Goal: Information Seeking & Learning: Learn about a topic

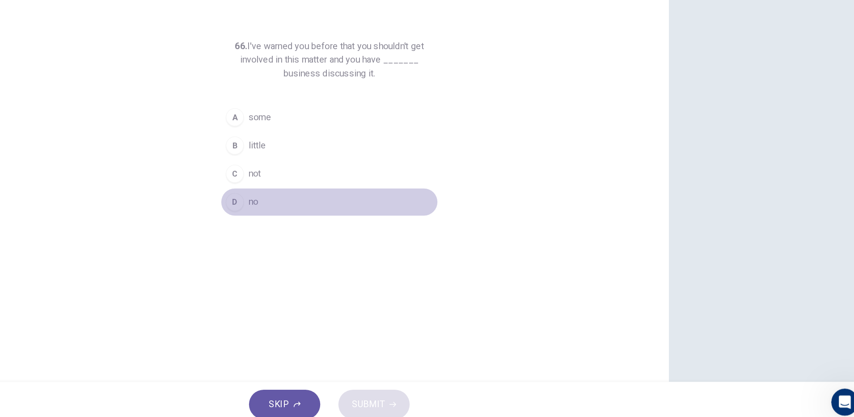
click at [367, 234] on span "no" at bounding box center [367, 239] width 8 height 11
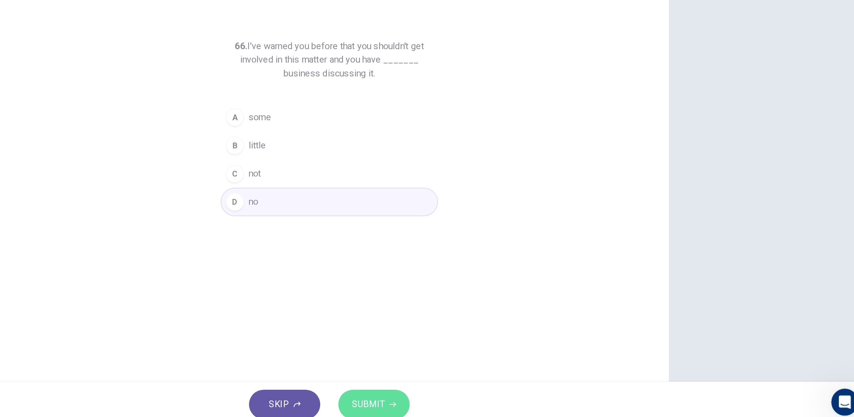
click at [454, 397] on span "SUBMIT" at bounding box center [458, 399] width 26 height 13
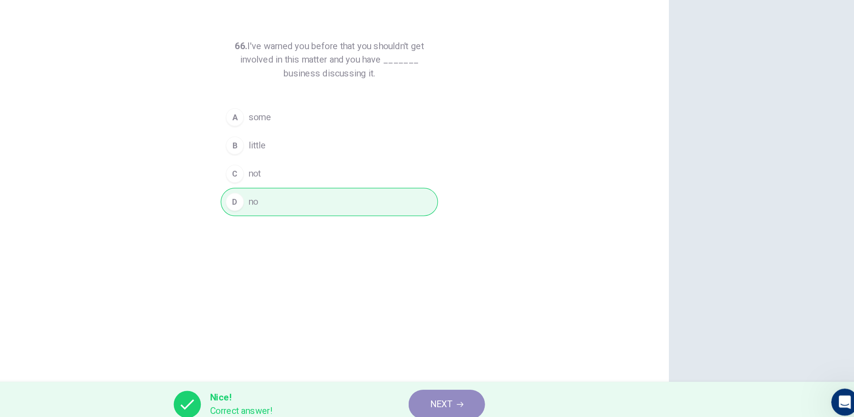
click at [507, 395] on span "NEXT" at bounding box center [515, 399] width 17 height 13
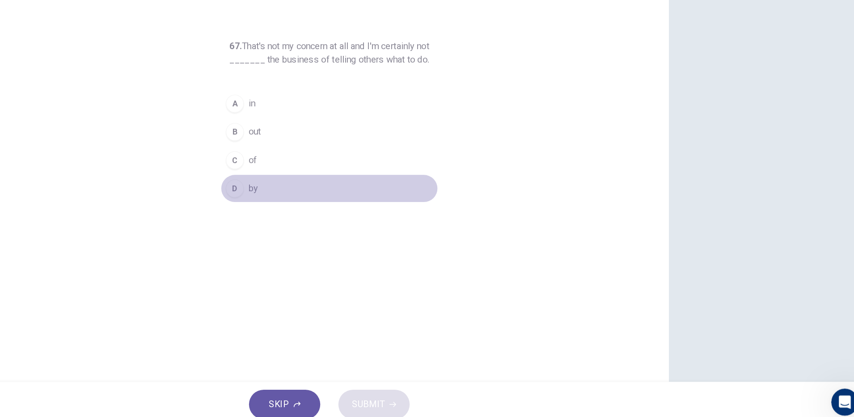
click at [354, 222] on button "D by" at bounding box center [427, 228] width 172 height 22
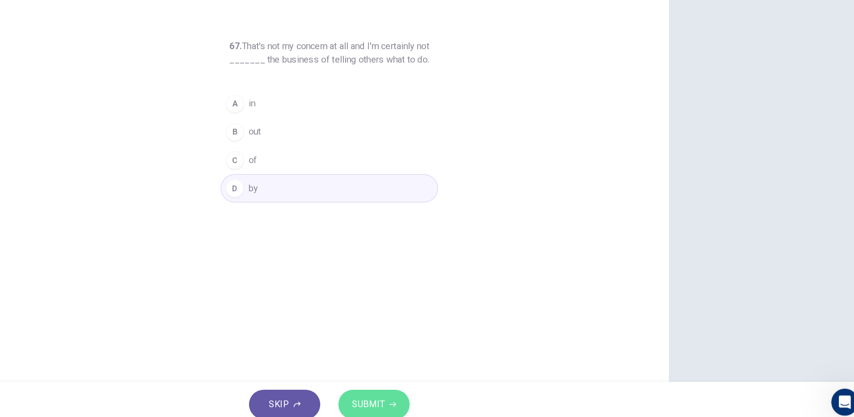
click at [480, 402] on button "SUBMIT" at bounding box center [462, 399] width 56 height 23
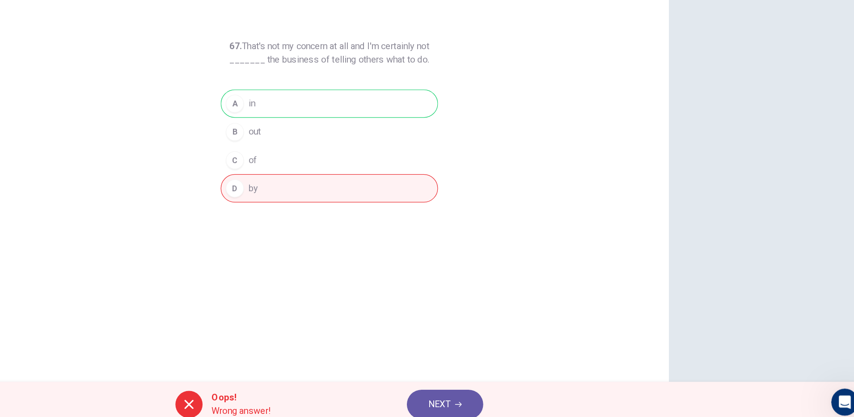
drag, startPoint x: 352, startPoint y: 116, endPoint x: 455, endPoint y: 109, distance: 103.1
click at [455, 109] on div "67. That's not my concern at all and I'm certainly not _______ the business of …" at bounding box center [427, 230] width 537 height 311
click at [524, 393] on button "NEXT" at bounding box center [518, 399] width 60 height 23
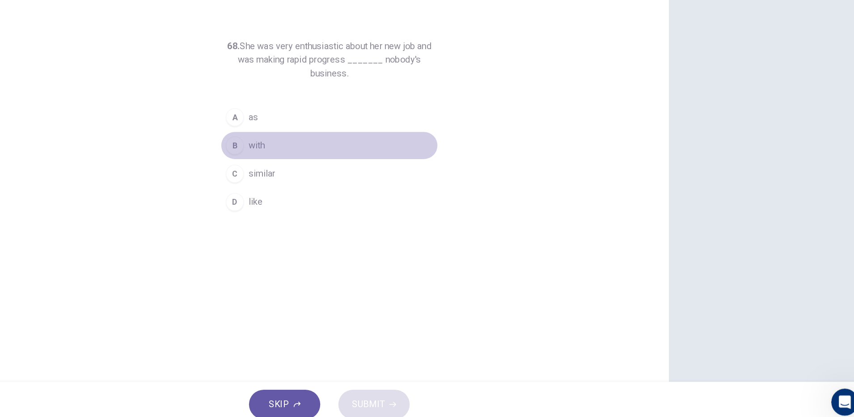
click at [375, 192] on button "B with" at bounding box center [427, 194] width 172 height 22
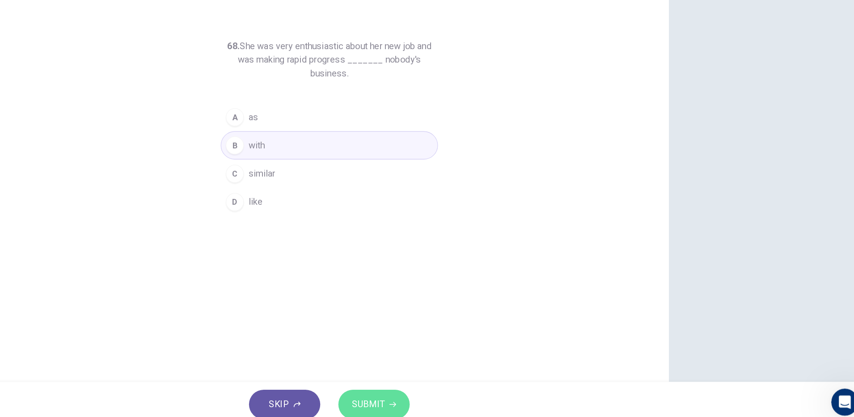
click at [461, 390] on button "SUBMIT" at bounding box center [462, 399] width 56 height 23
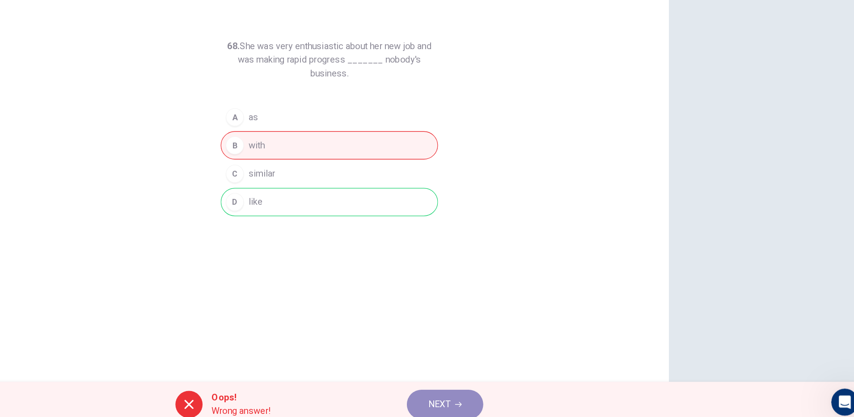
click at [522, 392] on button "NEXT" at bounding box center [518, 399] width 60 height 23
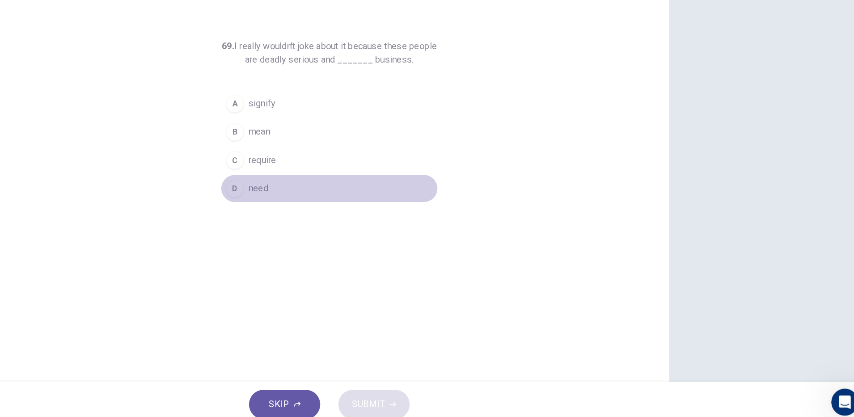
click at [375, 233] on span "need" at bounding box center [371, 228] width 16 height 11
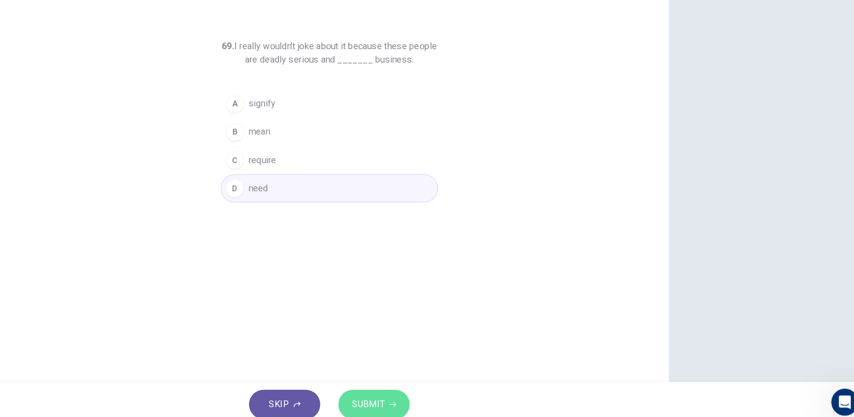
click at [452, 394] on span "SUBMIT" at bounding box center [458, 399] width 26 height 13
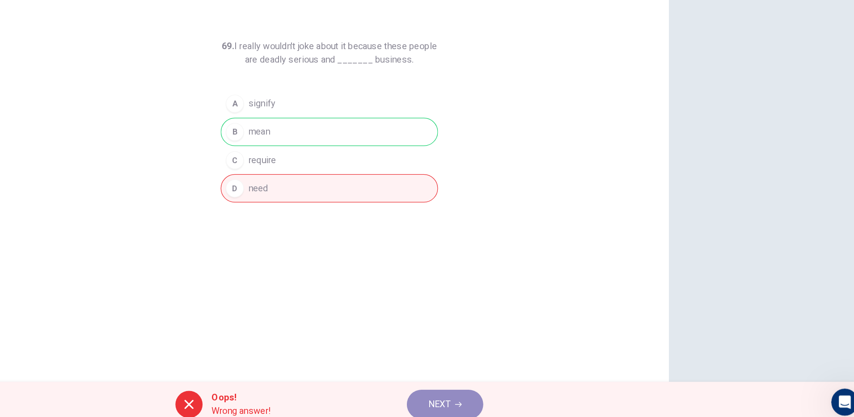
click at [534, 398] on button "NEXT" at bounding box center [518, 399] width 60 height 23
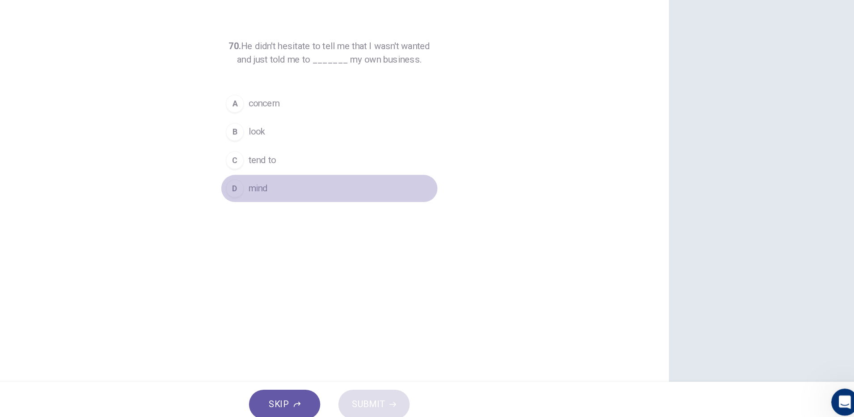
click at [374, 224] on span "mind" at bounding box center [370, 228] width 15 height 11
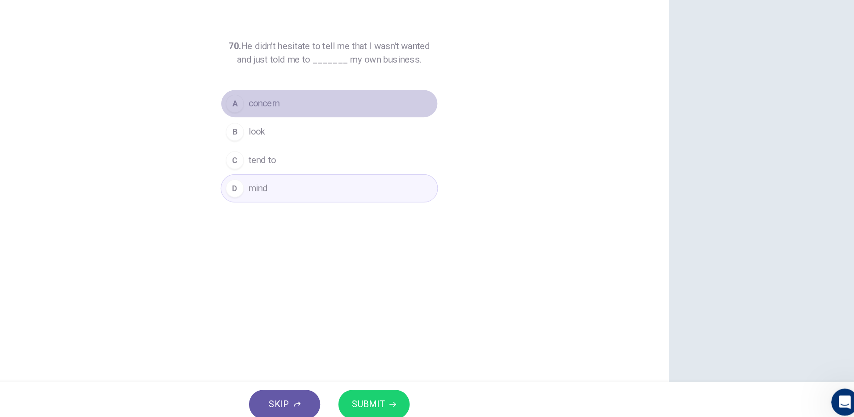
click at [393, 164] on button "A concern" at bounding box center [427, 161] width 172 height 22
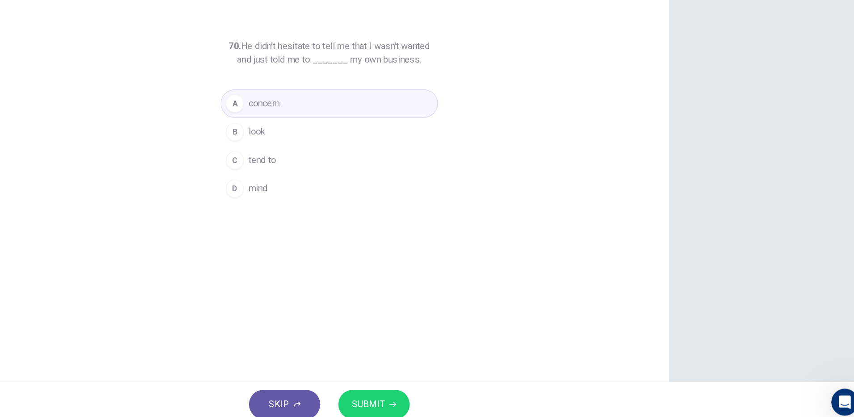
click at [450, 385] on div "SKIP SUBMIT" at bounding box center [427, 399] width 854 height 36
click at [450, 394] on span "SUBMIT" at bounding box center [458, 399] width 26 height 13
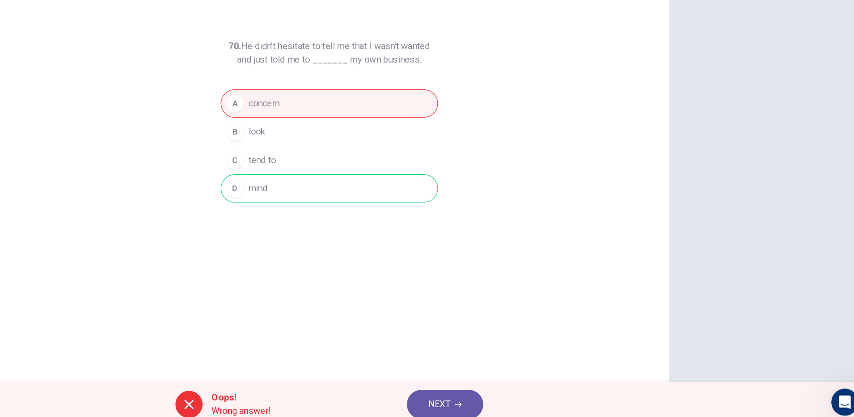
click at [531, 399] on icon "button" at bounding box center [528, 399] width 5 height 4
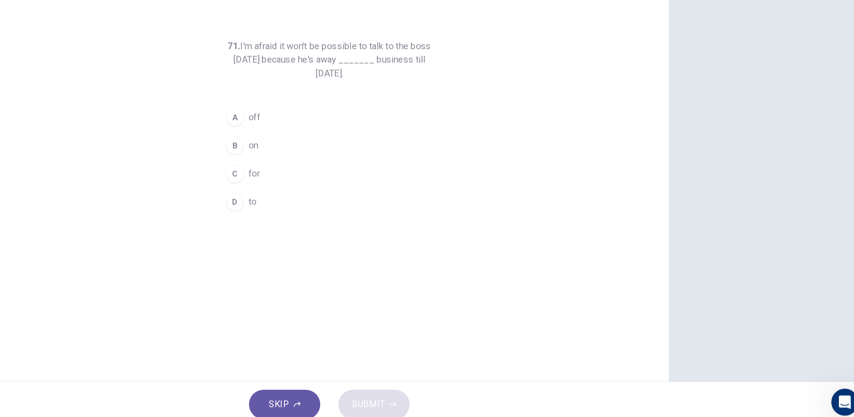
click at [363, 174] on span "off" at bounding box center [367, 172] width 9 height 11
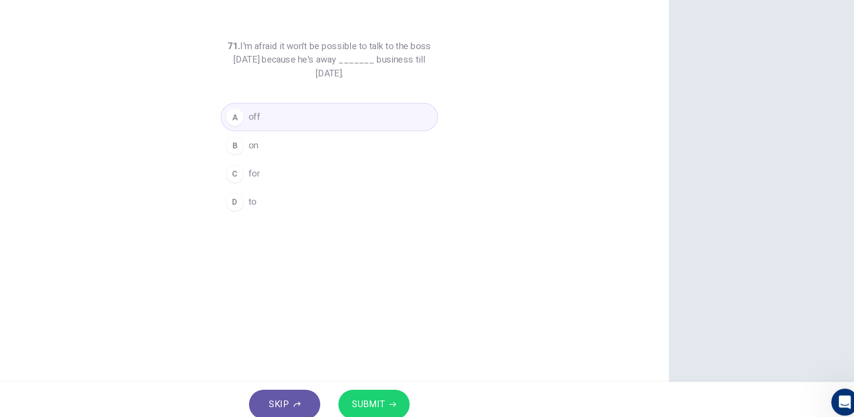
click at [467, 398] on span "SUBMIT" at bounding box center [458, 399] width 26 height 13
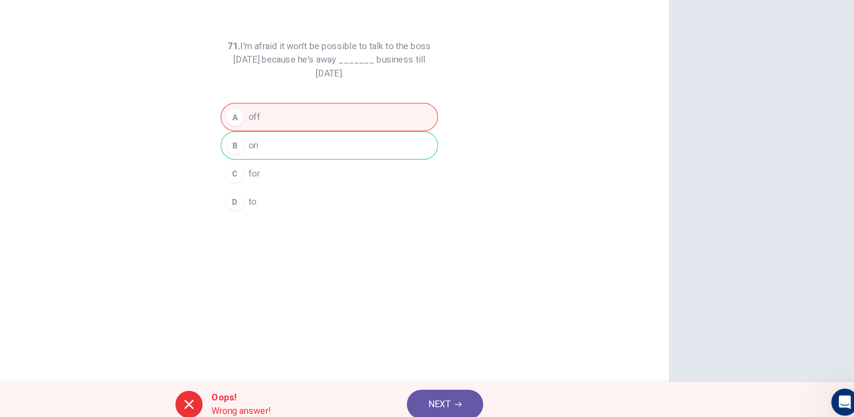
click at [528, 399] on icon "button" at bounding box center [528, 399] width 5 height 4
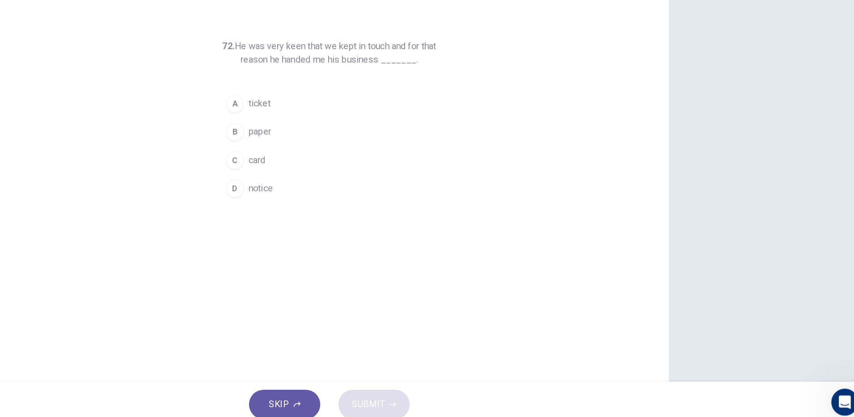
click at [349, 206] on div "C" at bounding box center [352, 206] width 14 height 14
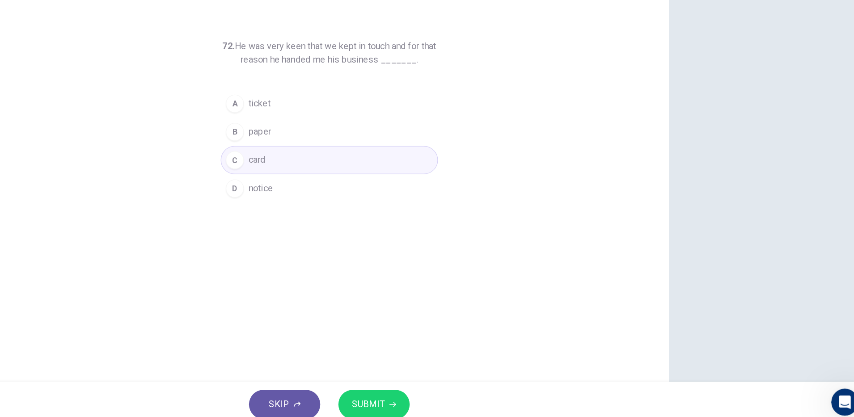
click at [469, 402] on span "SUBMIT" at bounding box center [458, 399] width 26 height 13
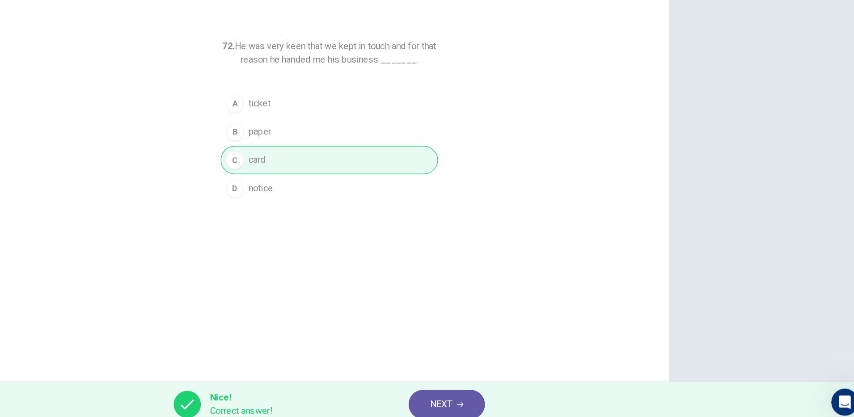
click at [552, 320] on div "72. He was very keen that we kept in touch and for that reason he handed me his…" at bounding box center [427, 230] width 537 height 311
click at [516, 404] on span "NEXT" at bounding box center [515, 399] width 17 height 13
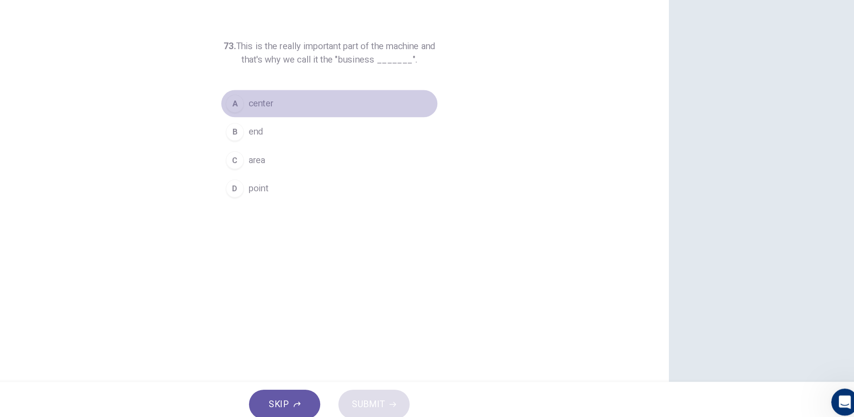
click at [377, 163] on span "center" at bounding box center [373, 161] width 20 height 11
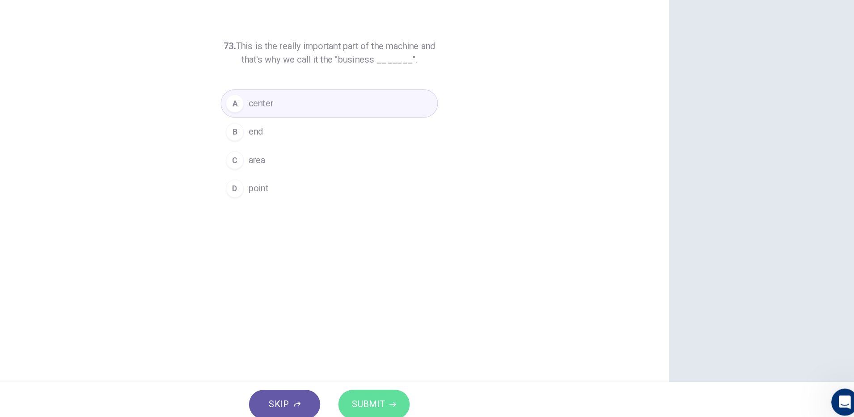
click at [479, 401] on button "SUBMIT" at bounding box center [462, 399] width 56 height 23
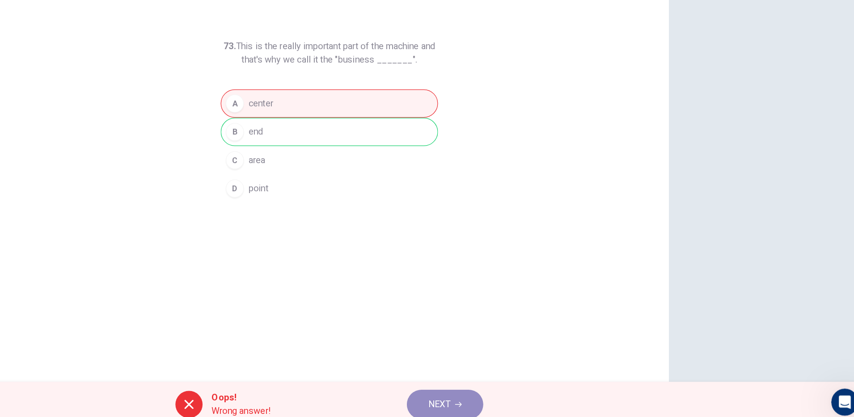
click at [495, 397] on button "NEXT" at bounding box center [518, 399] width 60 height 23
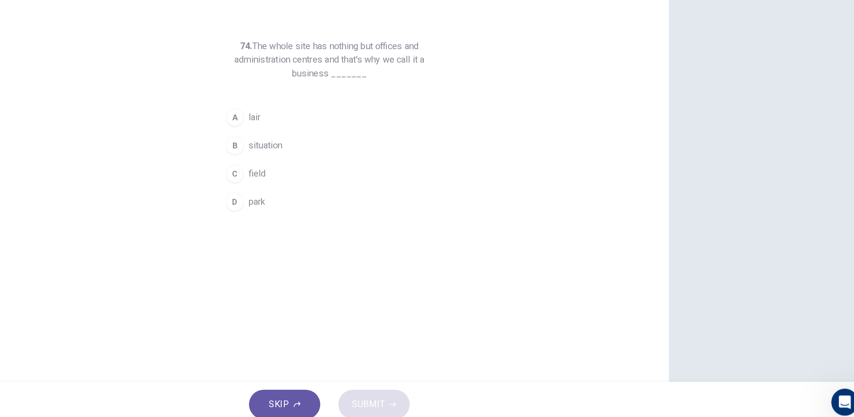
click at [376, 217] on button "C field" at bounding box center [427, 217] width 172 height 22
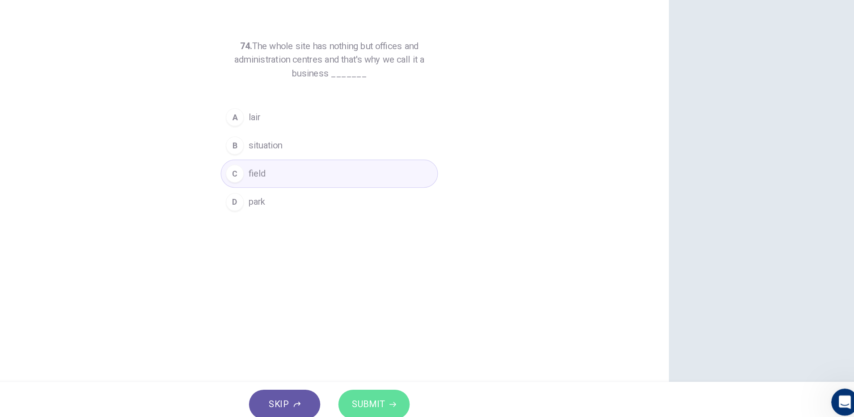
click at [464, 391] on button "SUBMIT" at bounding box center [462, 399] width 56 height 23
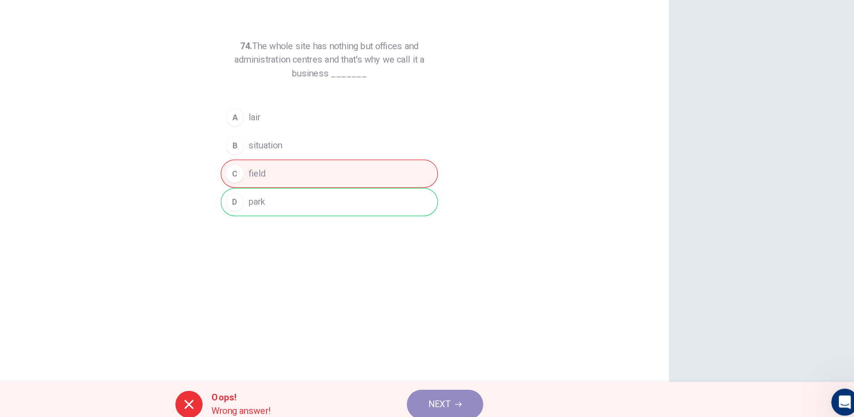
click at [506, 395] on span "NEXT" at bounding box center [513, 399] width 17 height 13
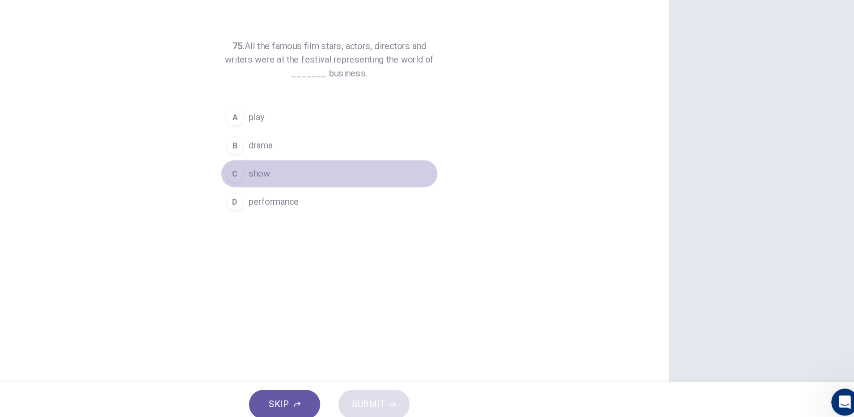
click at [368, 216] on span "show" at bounding box center [371, 216] width 17 height 11
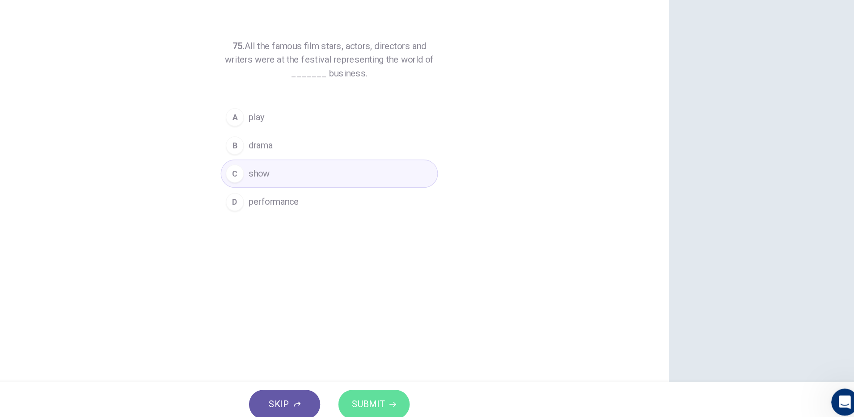
click at [469, 394] on span "SUBMIT" at bounding box center [458, 399] width 26 height 13
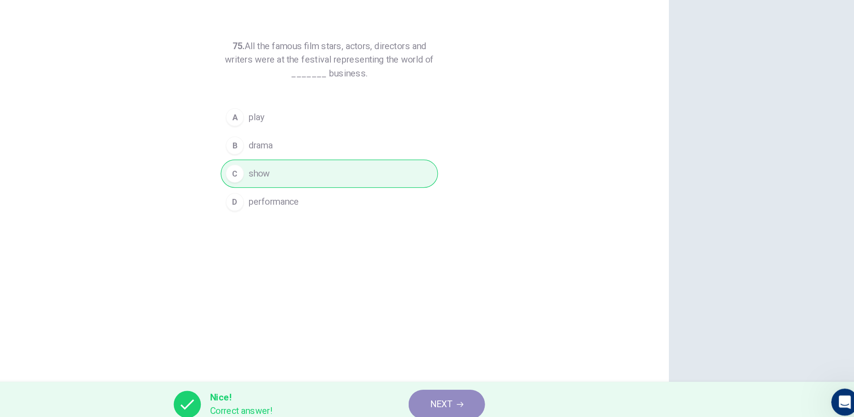
click at [529, 400] on icon "button" at bounding box center [530, 399] width 5 height 5
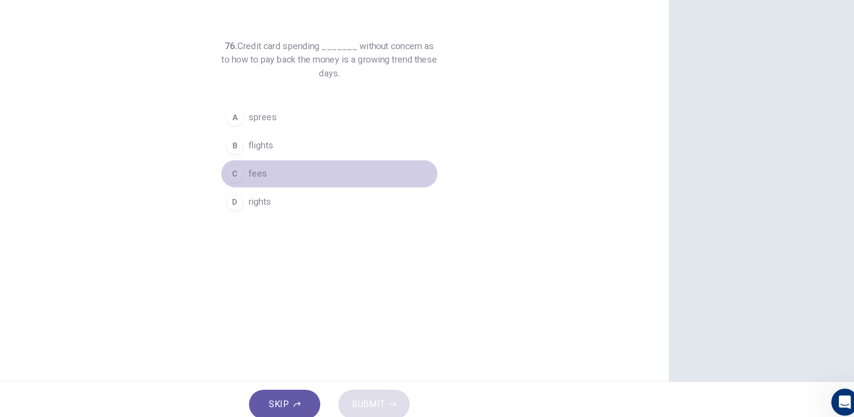
click at [365, 220] on span "fees" at bounding box center [370, 216] width 15 height 11
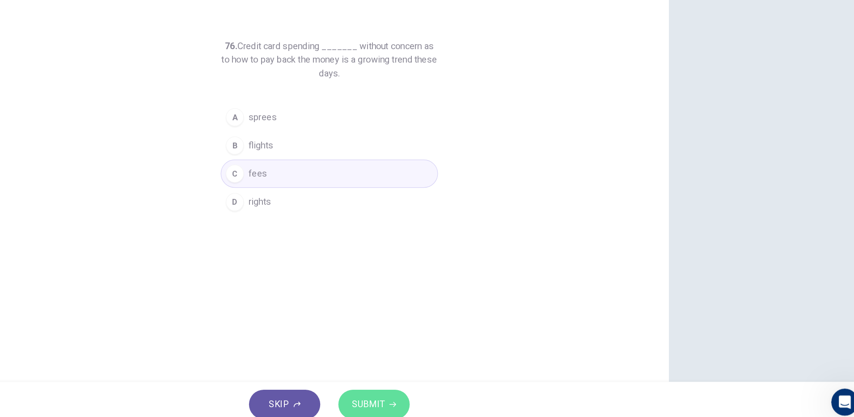
click at [454, 403] on span "SUBMIT" at bounding box center [458, 399] width 26 height 13
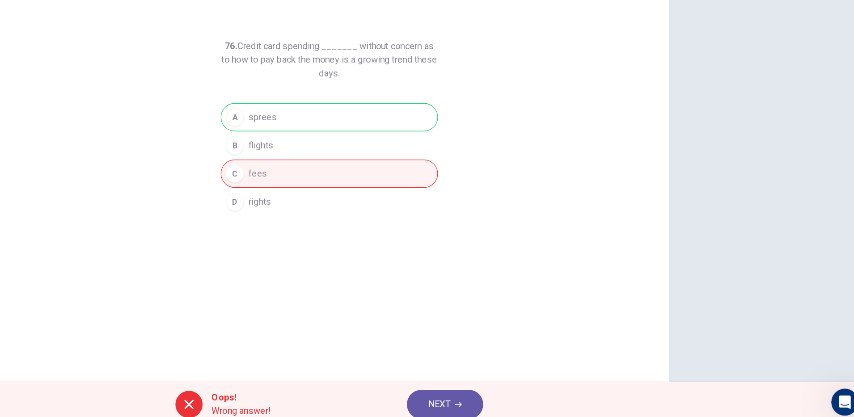
click at [529, 399] on icon "button" at bounding box center [528, 399] width 5 height 5
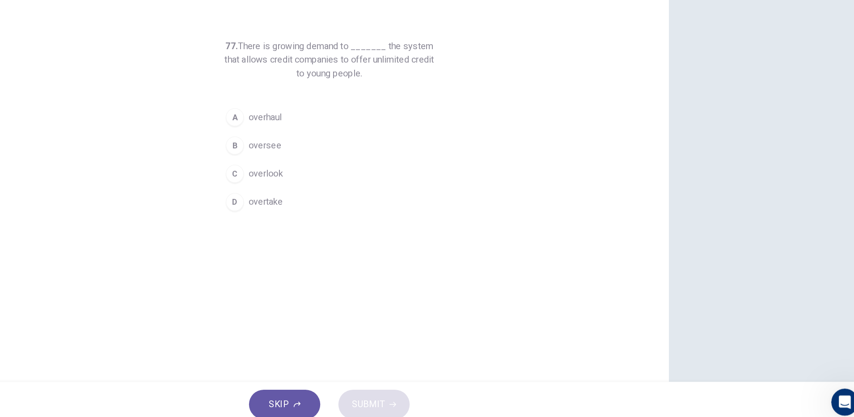
click at [378, 190] on span "oversee" at bounding box center [376, 194] width 26 height 11
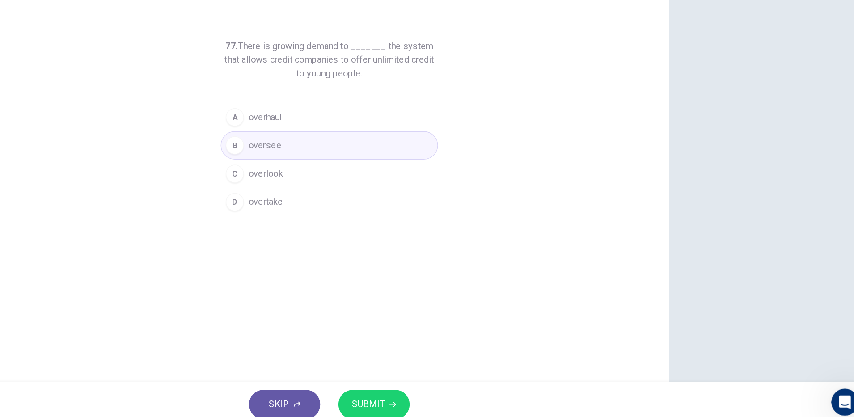
click at [461, 400] on span "SUBMIT" at bounding box center [458, 399] width 26 height 13
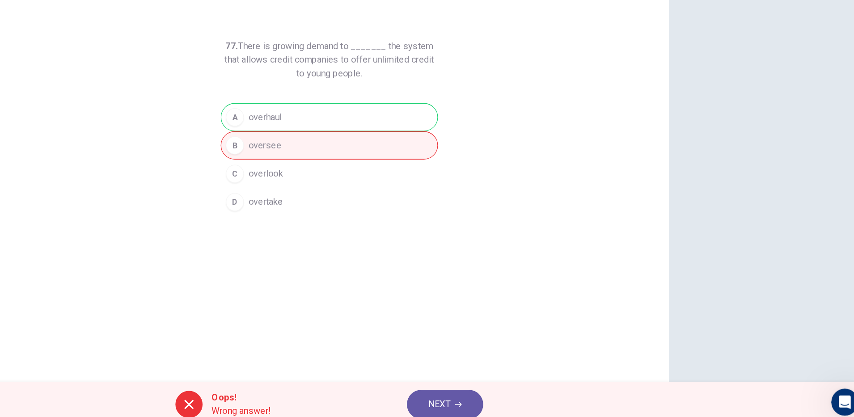
click at [520, 397] on span "NEXT" at bounding box center [513, 399] width 17 height 13
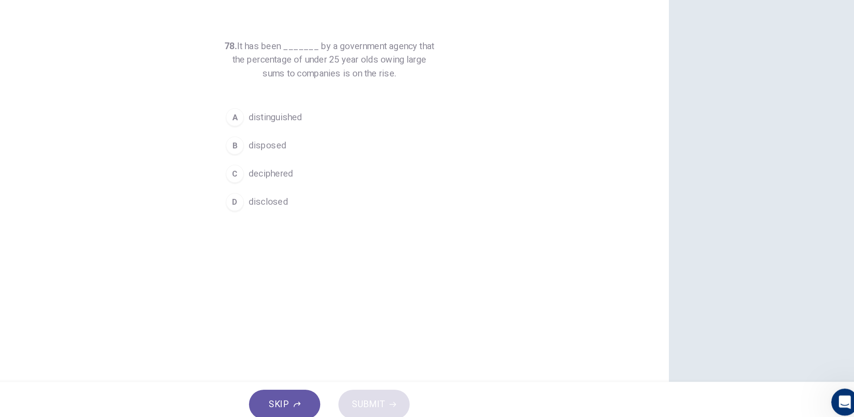
click at [373, 193] on span "disposed" at bounding box center [378, 194] width 30 height 11
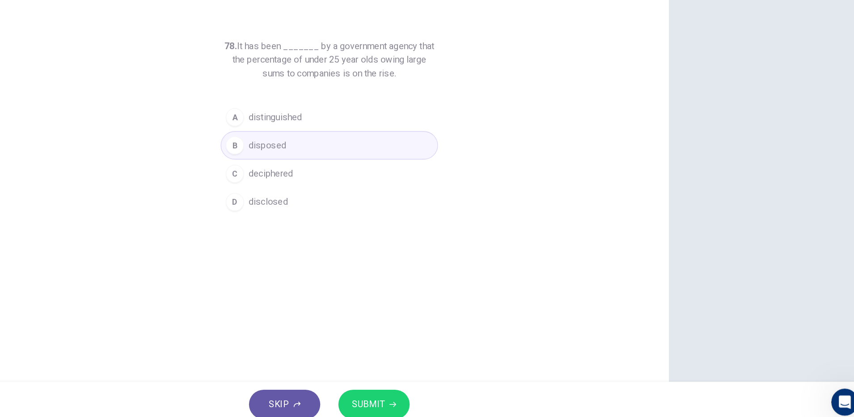
click at [476, 400] on icon "button" at bounding box center [476, 399] width 5 height 5
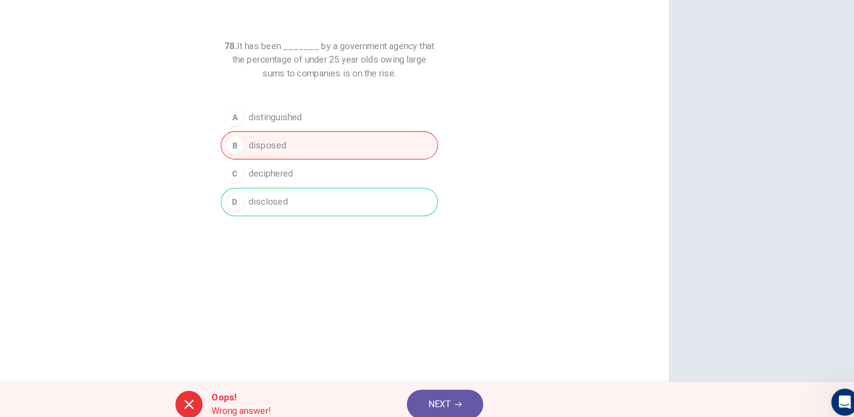
click at [529, 399] on icon "button" at bounding box center [528, 399] width 5 height 5
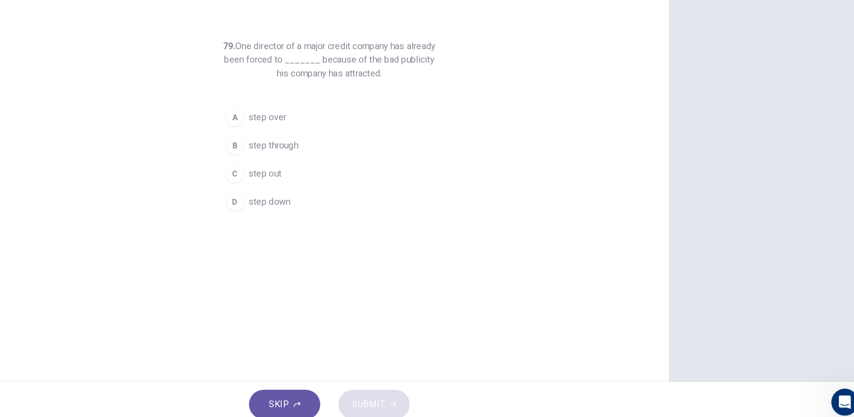
click at [381, 241] on span "step down" at bounding box center [379, 239] width 33 height 11
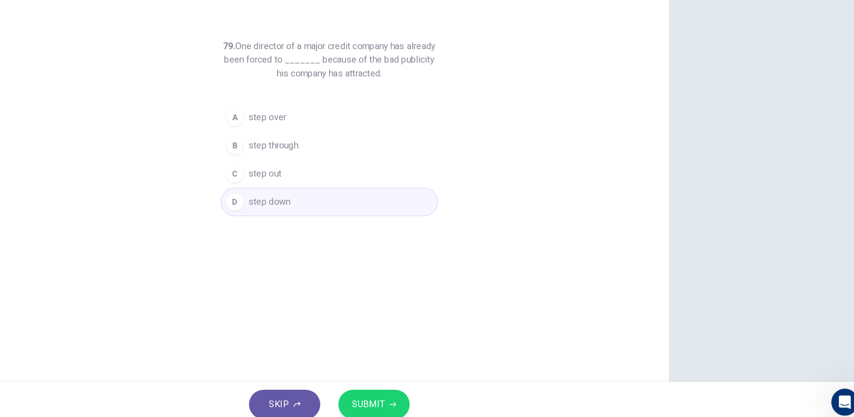
click at [474, 401] on icon "button" at bounding box center [476, 399] width 5 height 5
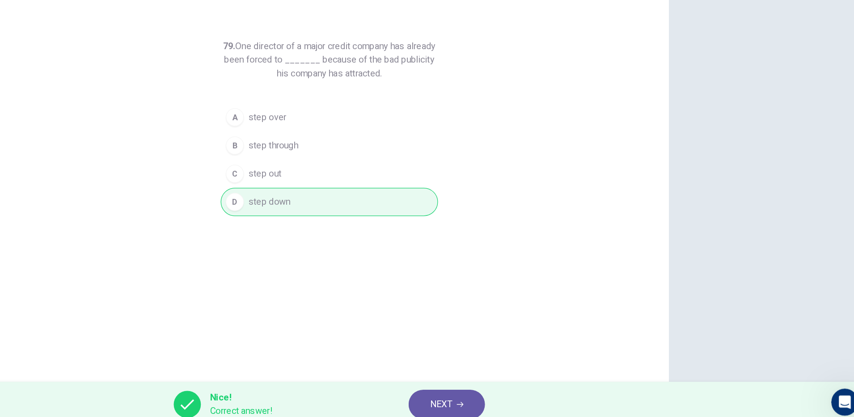
click at [514, 382] on div "Nice! Correct answer! NEXT" at bounding box center [427, 399] width 854 height 36
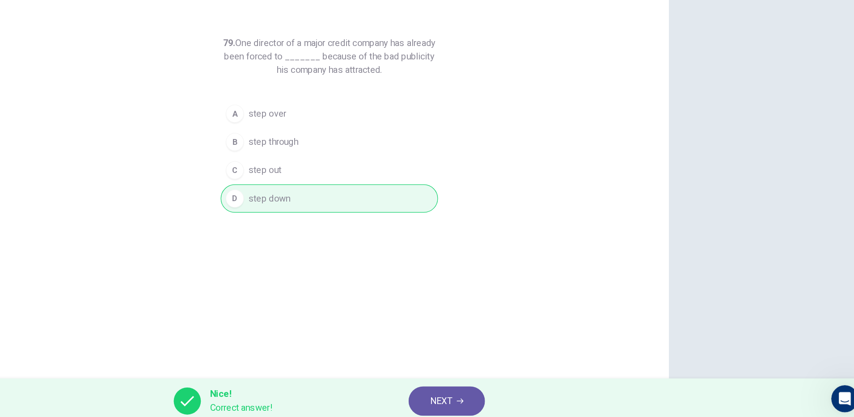
click at [509, 399] on span "NEXT" at bounding box center [515, 399] width 17 height 13
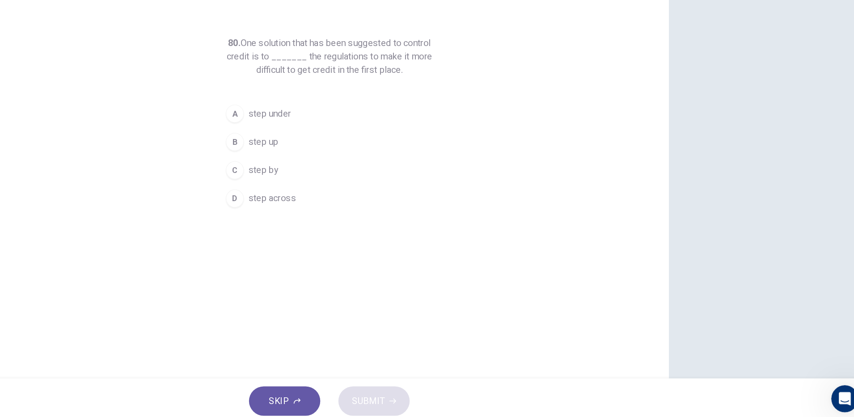
click at [391, 206] on button "C step by" at bounding box center [427, 217] width 172 height 22
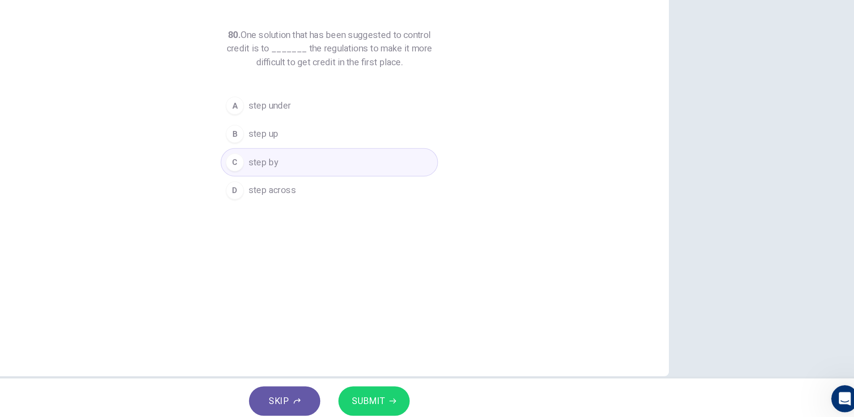
scroll to position [10, 0]
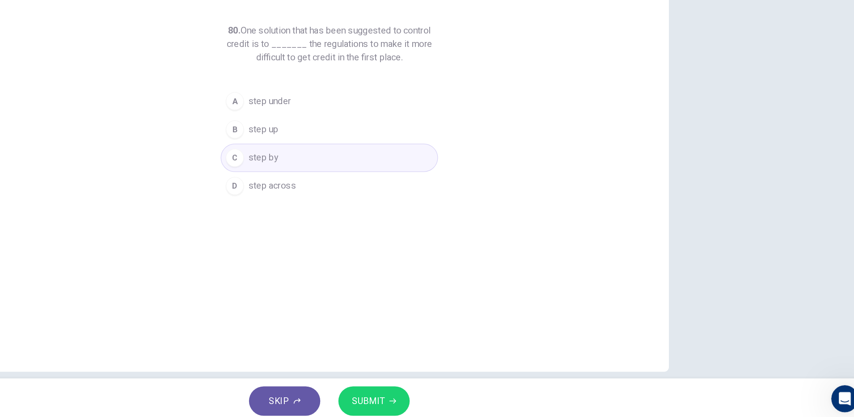
click at [348, 181] on div "B" at bounding box center [352, 185] width 14 height 14
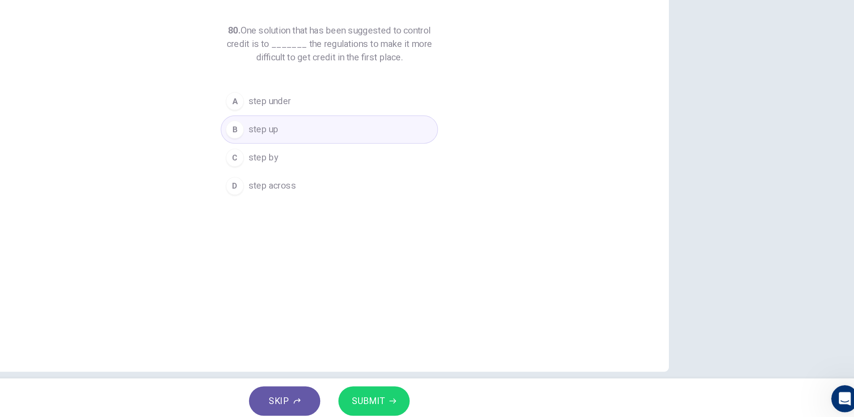
click at [476, 397] on icon "button" at bounding box center [476, 399] width 5 height 5
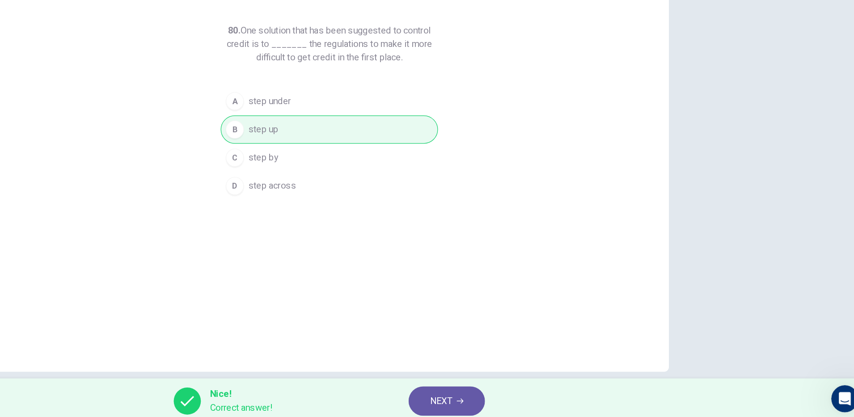
click at [531, 398] on icon "button" at bounding box center [530, 399] width 5 height 5
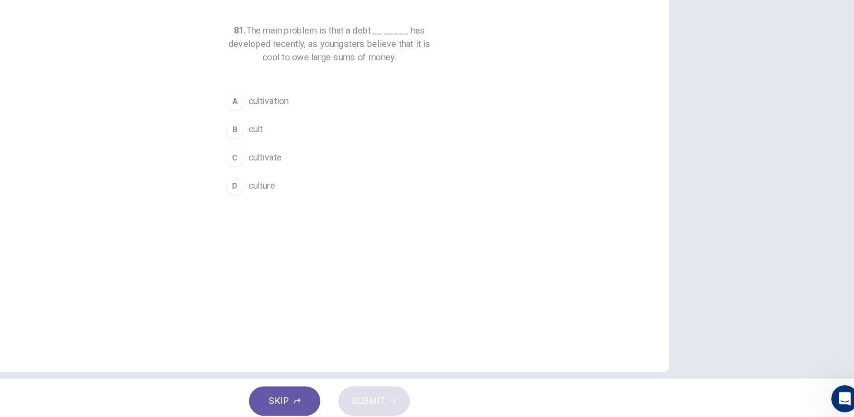
click at [350, 229] on div "D" at bounding box center [352, 229] width 14 height 14
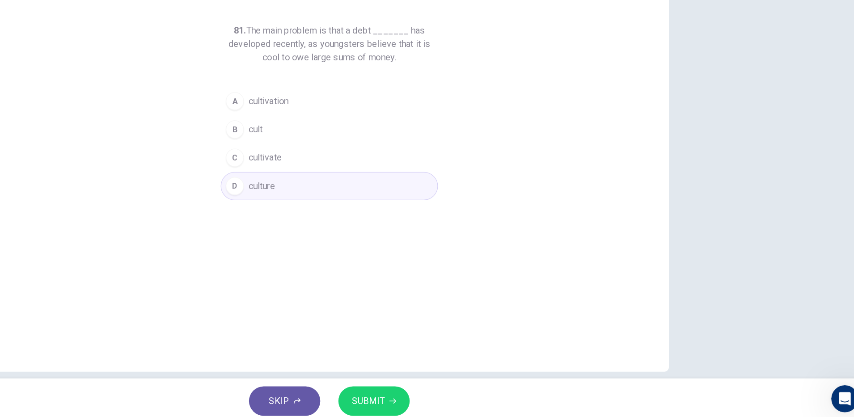
click at [476, 399] on icon "button" at bounding box center [476, 399] width 5 height 4
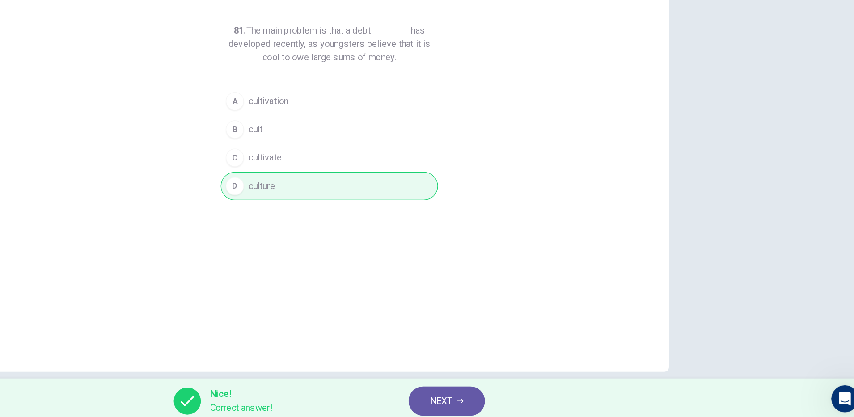
click at [512, 402] on span "NEXT" at bounding box center [515, 399] width 17 height 13
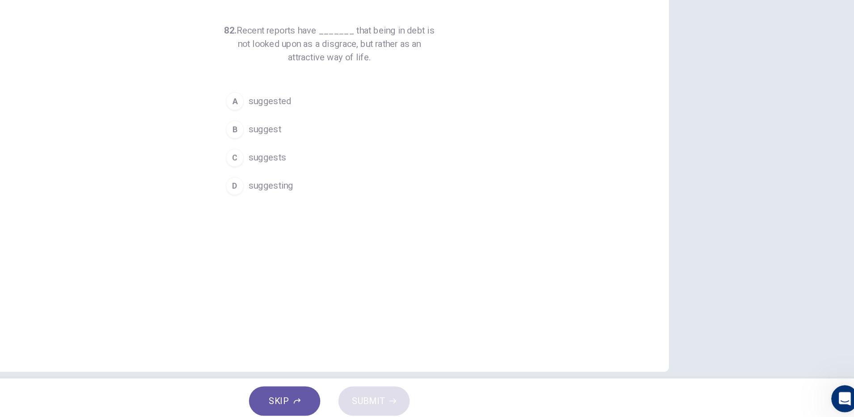
click at [381, 184] on span "suggest" at bounding box center [376, 184] width 26 height 11
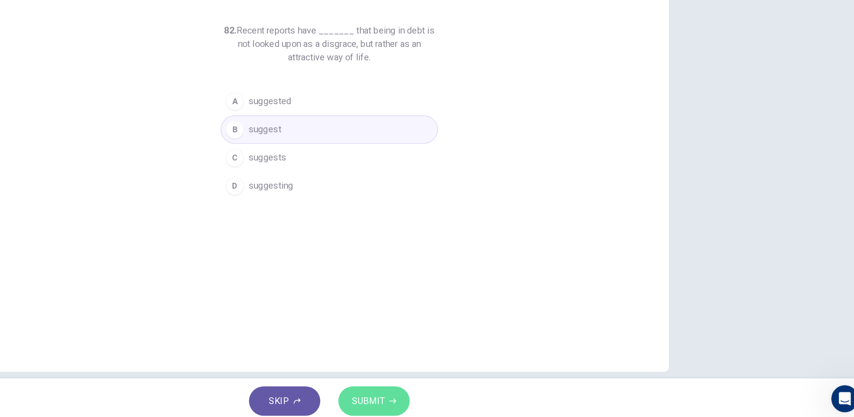
click at [454, 399] on span "SUBMIT" at bounding box center [458, 399] width 26 height 13
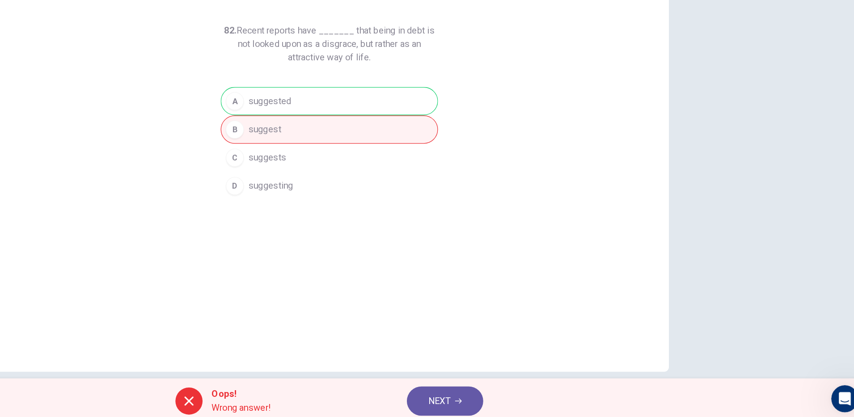
click at [517, 394] on span "NEXT" at bounding box center [513, 399] width 17 height 13
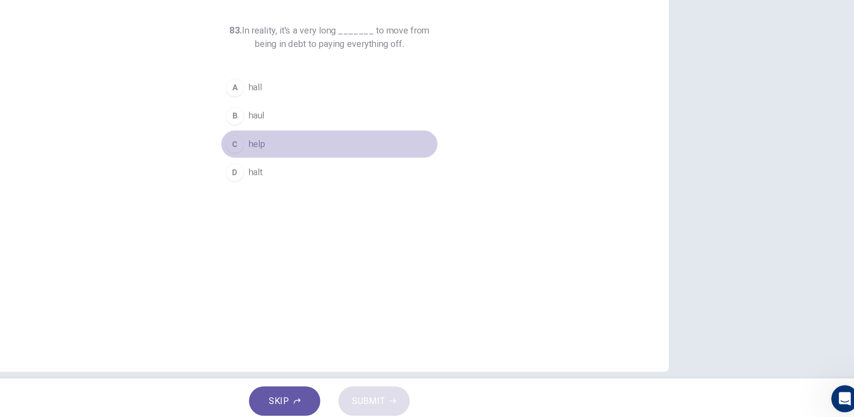
click at [371, 197] on span "help" at bounding box center [369, 196] width 13 height 11
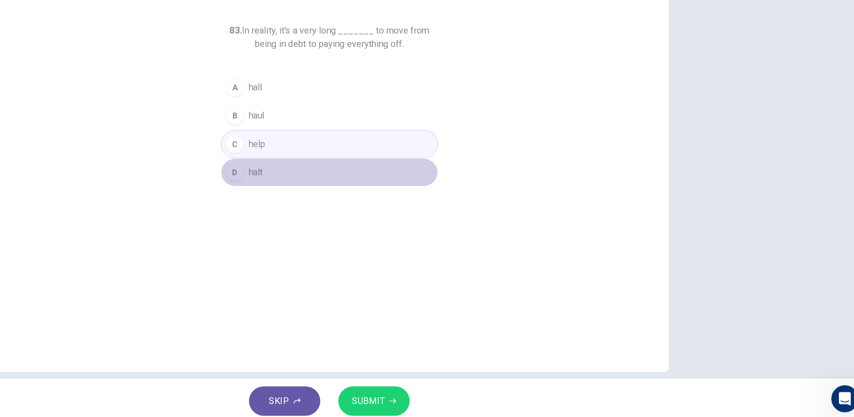
click at [385, 217] on button "D halt" at bounding box center [427, 218] width 172 height 22
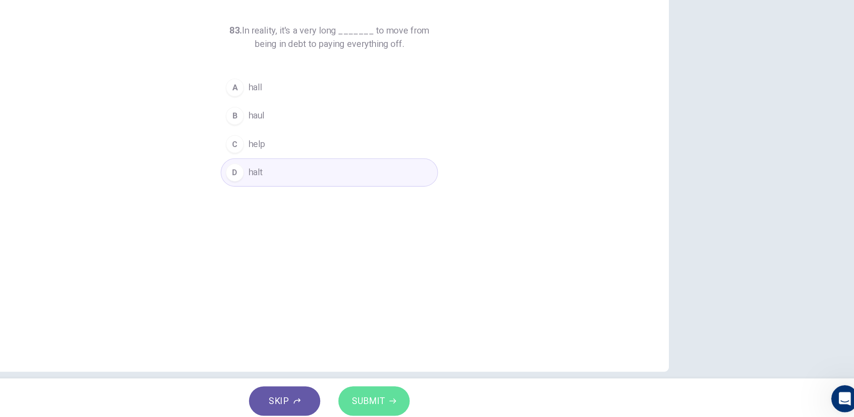
click at [463, 398] on span "SUBMIT" at bounding box center [458, 399] width 26 height 13
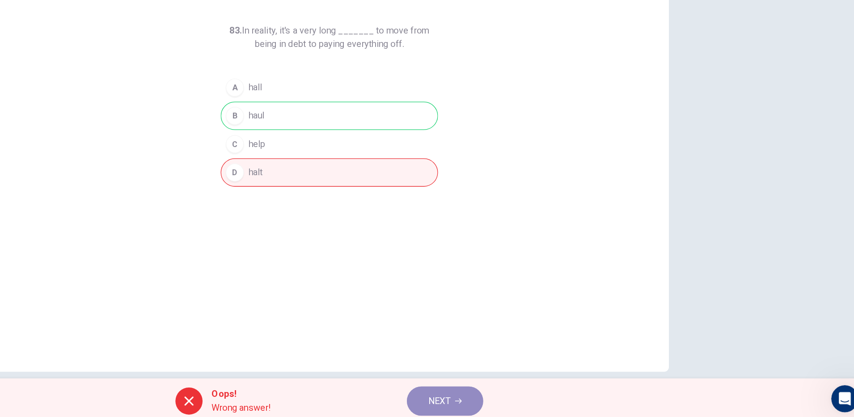
click at [528, 393] on button "NEXT" at bounding box center [518, 399] width 60 height 23
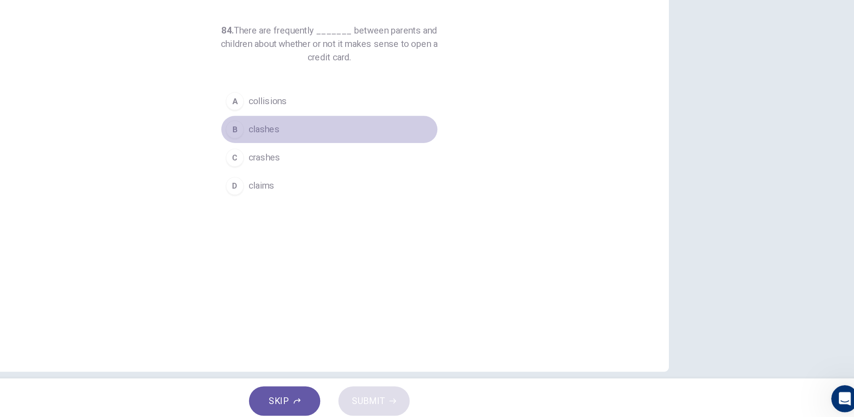
click at [392, 187] on button "B clashes" at bounding box center [427, 184] width 172 height 22
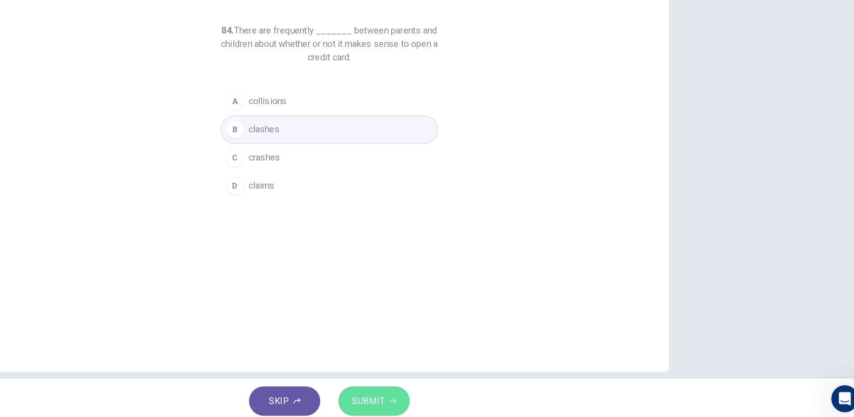
click at [457, 396] on span "SUBMIT" at bounding box center [458, 399] width 26 height 13
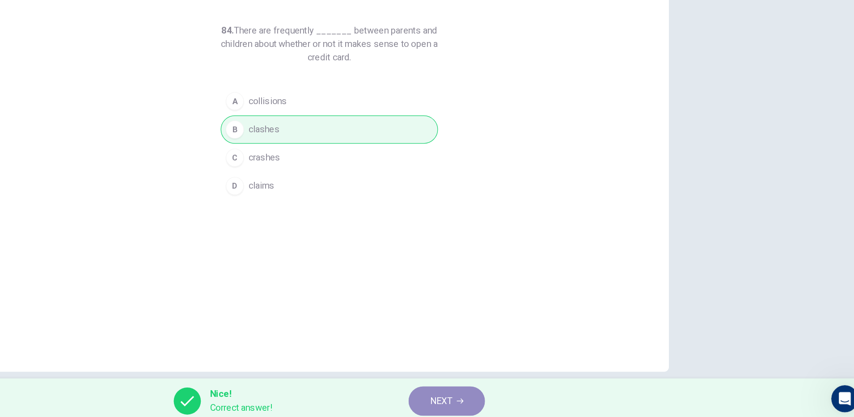
click at [534, 404] on button "NEXT" at bounding box center [520, 399] width 60 height 23
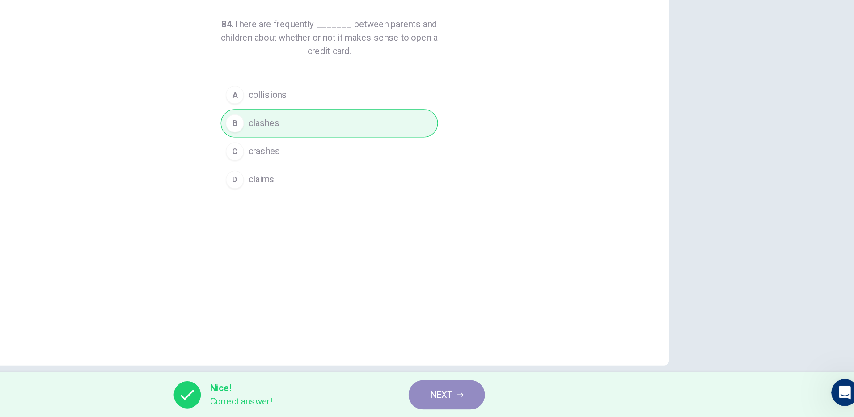
scroll to position [0, 0]
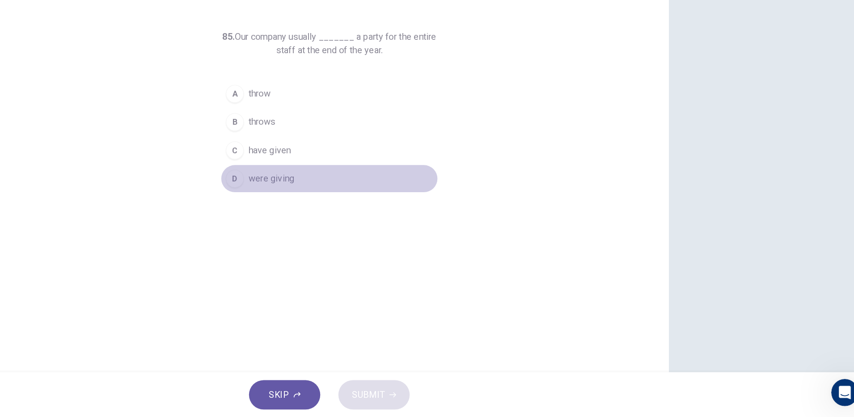
click at [393, 228] on span "were giving" at bounding box center [381, 228] width 36 height 11
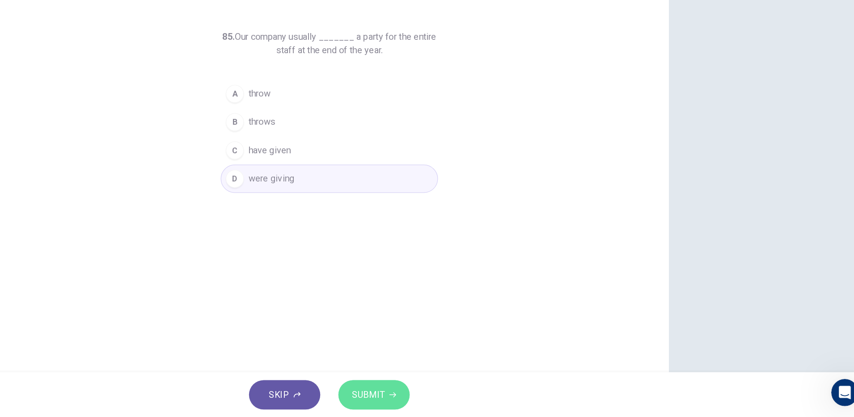
click at [449, 397] on span "SUBMIT" at bounding box center [458, 399] width 26 height 13
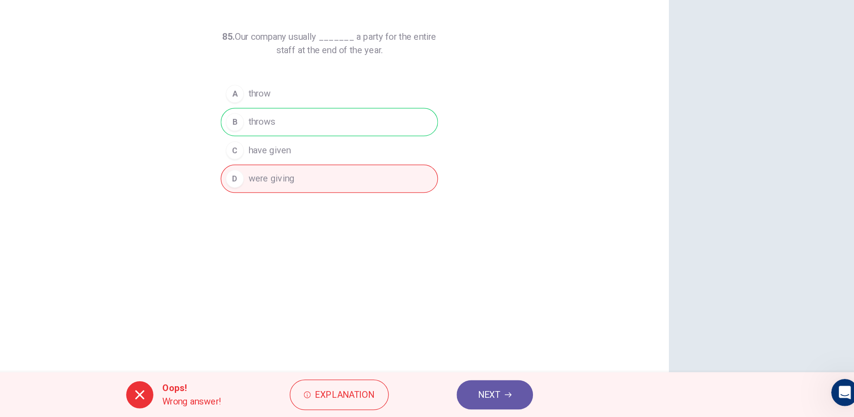
click at [568, 399] on icon "button" at bounding box center [568, 399] width 5 height 4
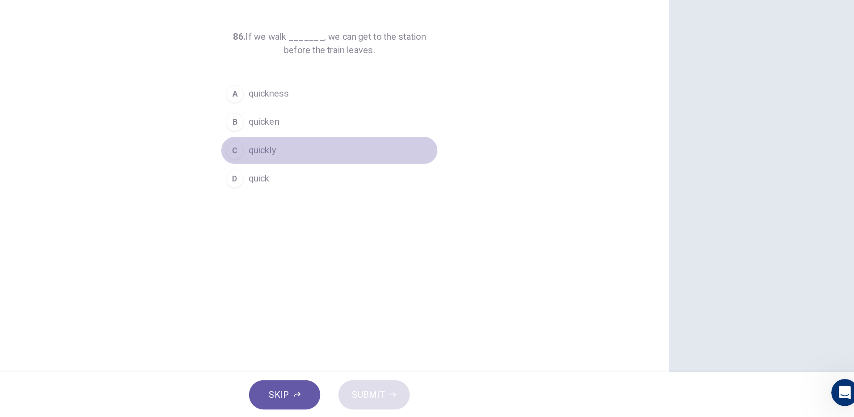
click at [370, 205] on span "quickly" at bounding box center [374, 206] width 22 height 11
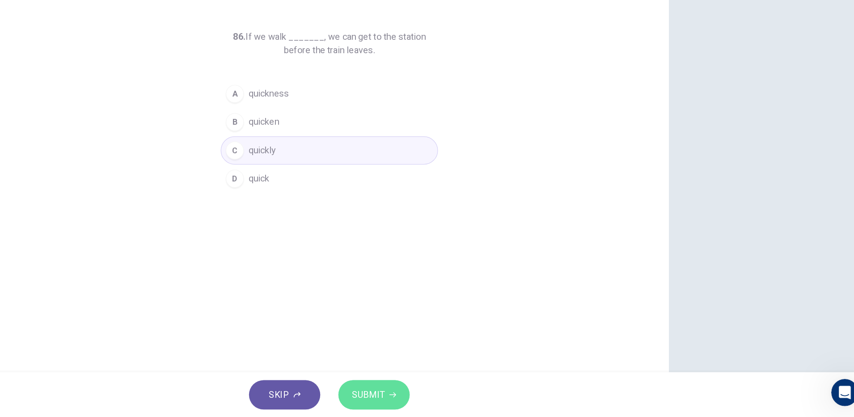
click at [459, 397] on span "SUBMIT" at bounding box center [458, 399] width 26 height 13
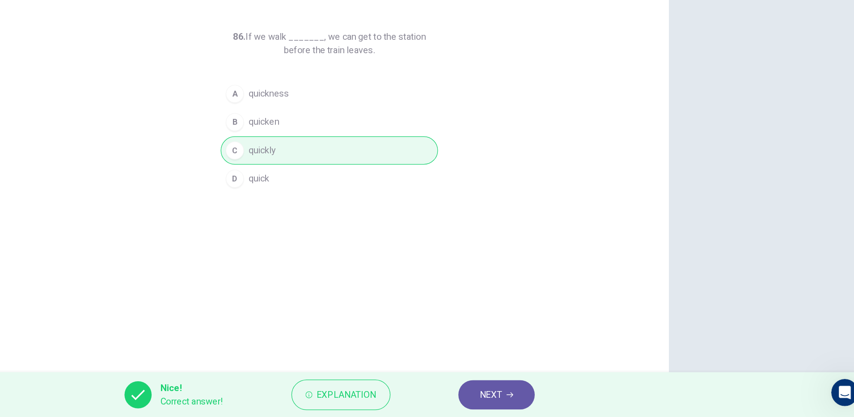
click at [566, 386] on div "Nice! Correct answer! Explanation NEXT" at bounding box center [427, 399] width 854 height 36
click at [564, 394] on button "NEXT" at bounding box center [559, 399] width 60 height 23
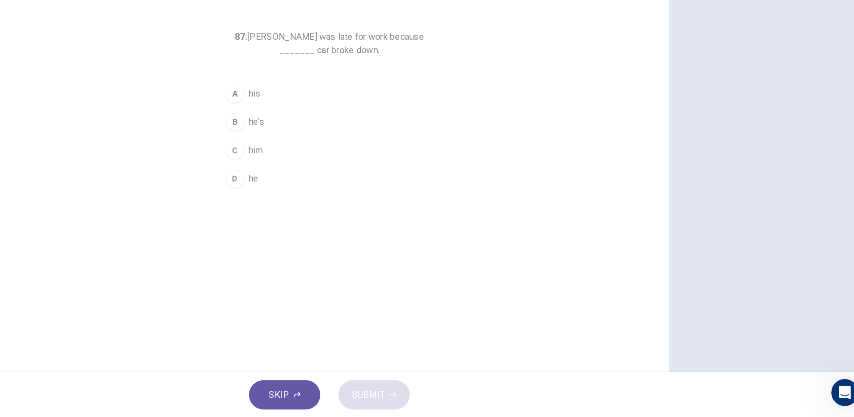
click at [363, 160] on span "his" at bounding box center [367, 161] width 9 height 11
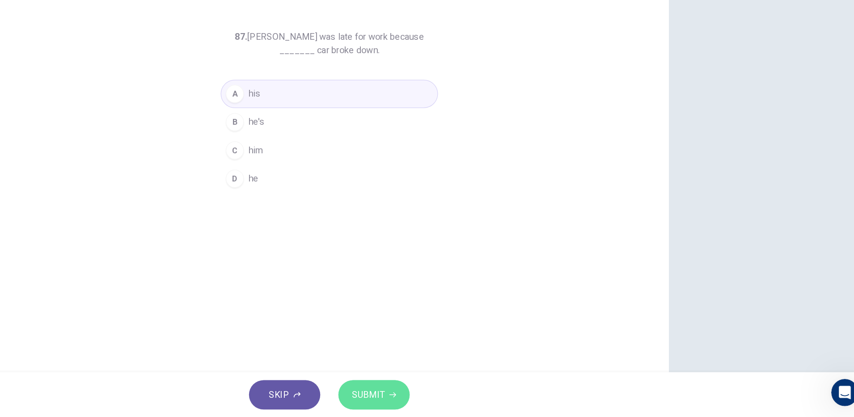
click at [468, 400] on span "SUBMIT" at bounding box center [458, 399] width 26 height 13
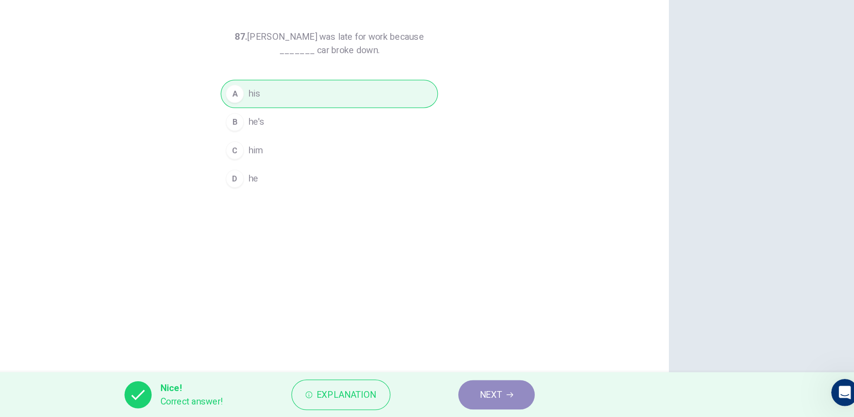
click at [550, 397] on span "NEXT" at bounding box center [554, 399] width 17 height 13
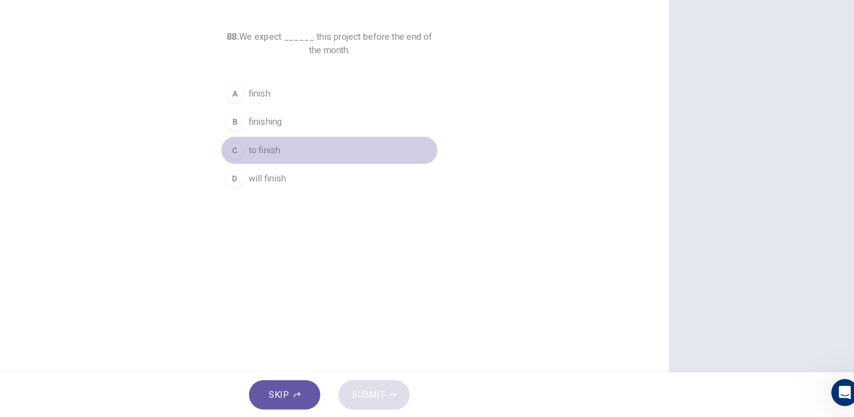
click at [377, 202] on span "to finish" at bounding box center [375, 206] width 25 height 11
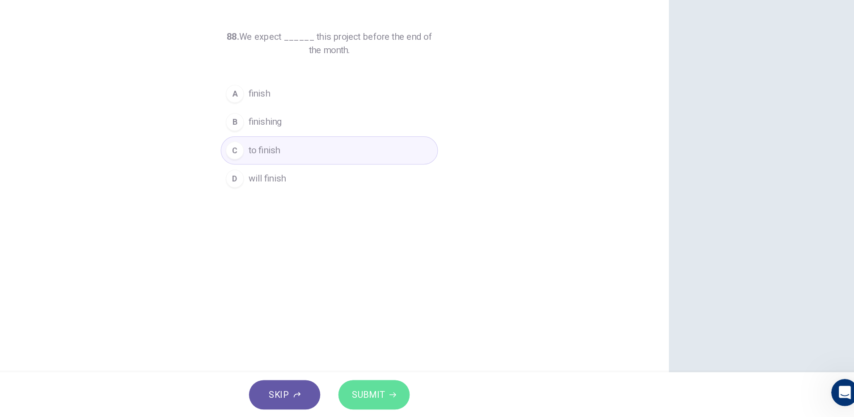
click at [478, 393] on button "SUBMIT" at bounding box center [462, 399] width 56 height 23
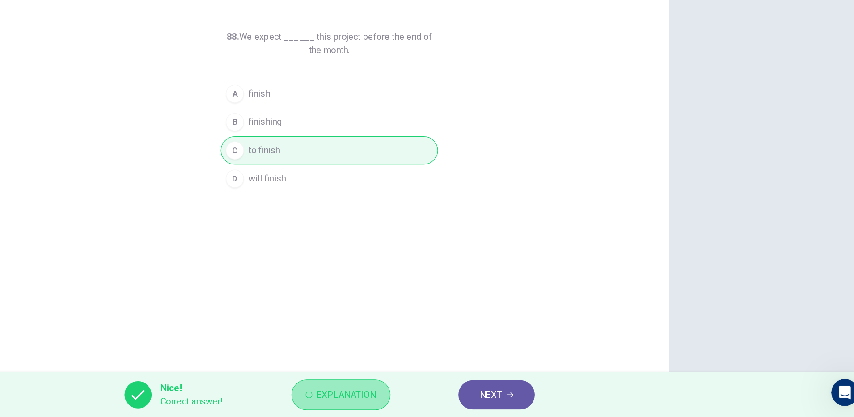
click at [453, 401] on span "Explanation" at bounding box center [440, 399] width 47 height 13
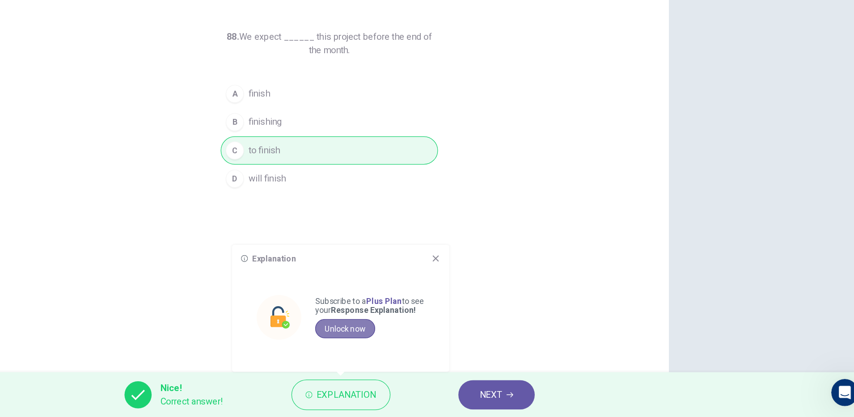
click at [447, 351] on button "Unlock now" at bounding box center [439, 346] width 47 height 15
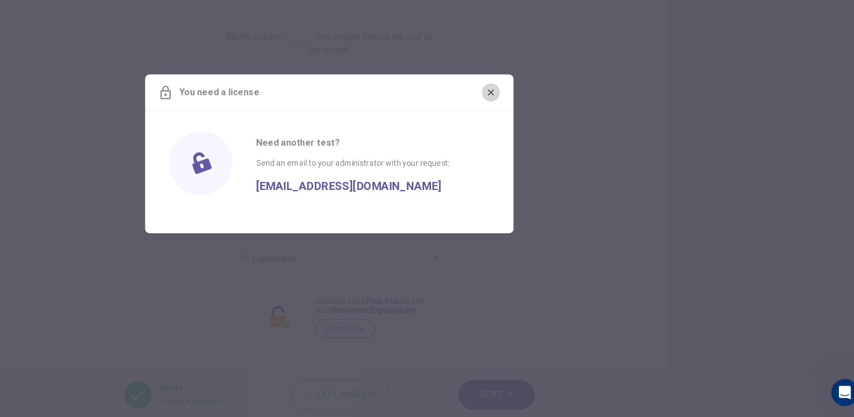
click at [556, 161] on icon "button" at bounding box center [554, 159] width 7 height 7
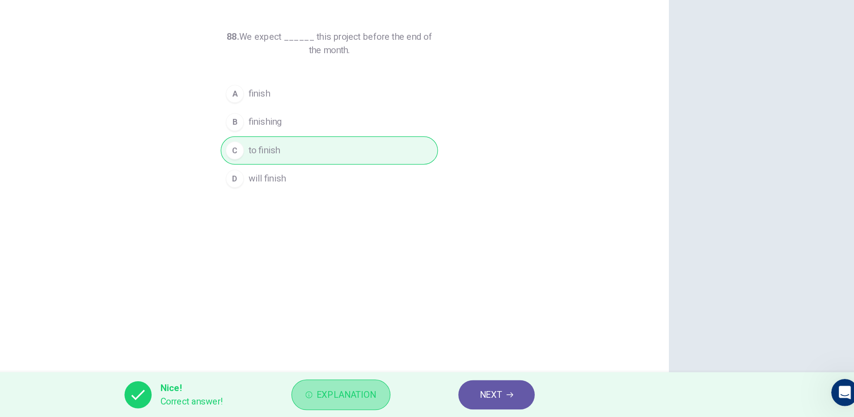
click at [453, 399] on span "Explanation" at bounding box center [440, 399] width 47 height 13
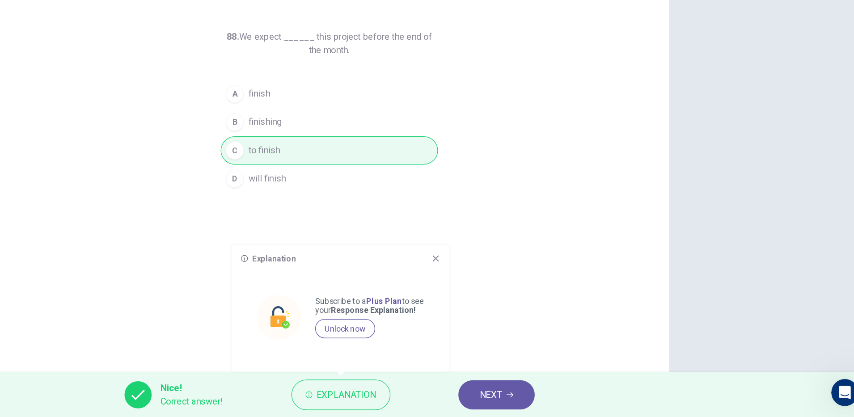
click at [570, 342] on div "88. We expect ______ this project before the end of the month. A finish B finis…" at bounding box center [427, 230] width 537 height 311
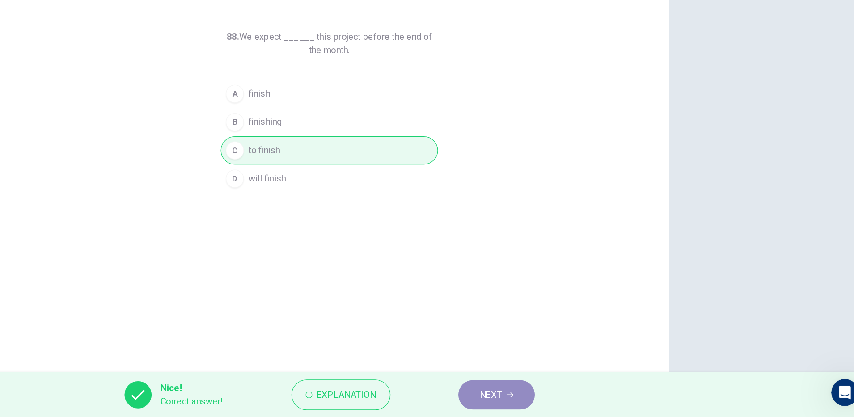
click at [561, 403] on span "NEXT" at bounding box center [554, 399] width 17 height 13
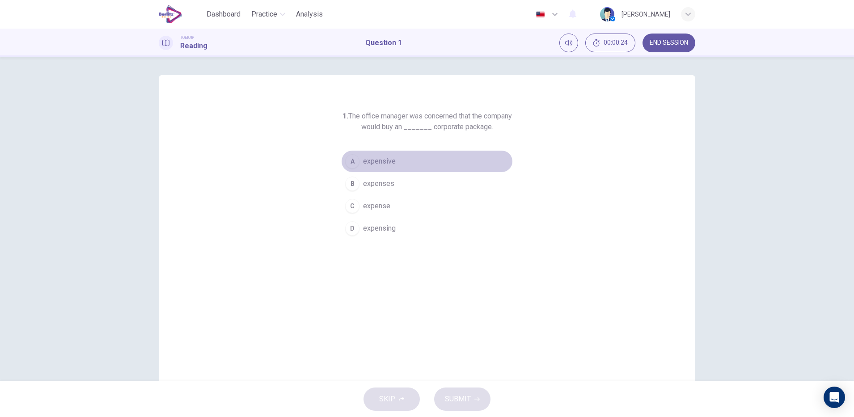
click at [397, 165] on button "A expensive" at bounding box center [427, 161] width 172 height 22
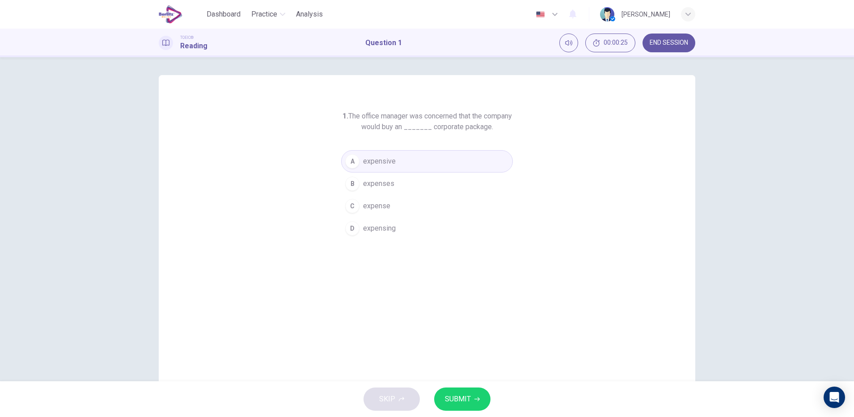
click at [452, 407] on button "SUBMIT" at bounding box center [462, 399] width 56 height 23
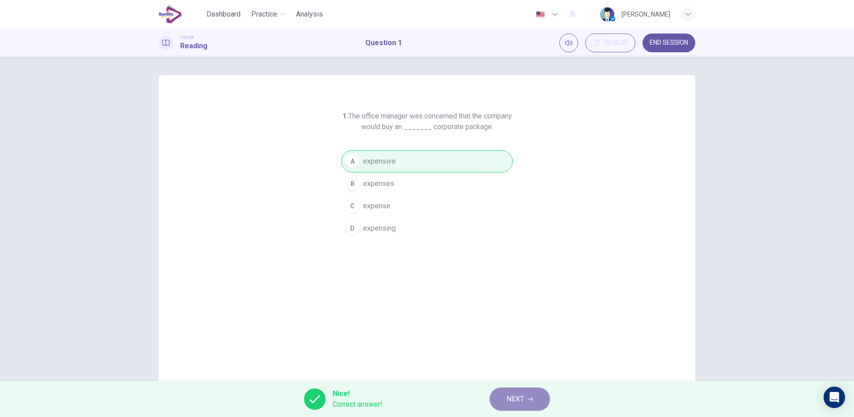
click at [515, 398] on span "NEXT" at bounding box center [515, 399] width 17 height 13
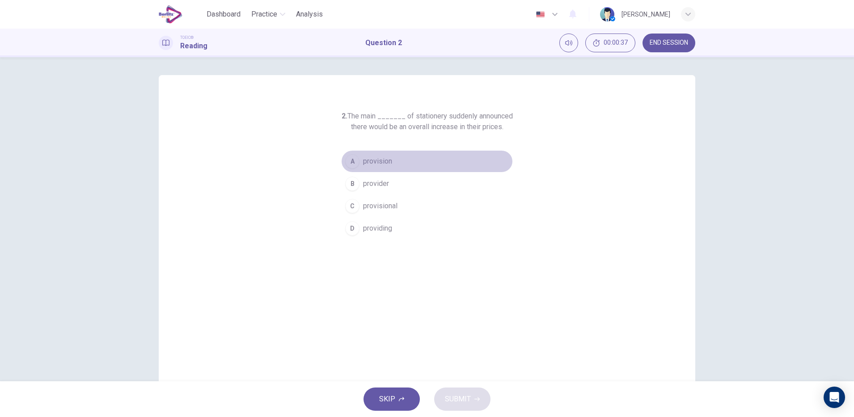
click at [388, 167] on button "A provision" at bounding box center [427, 161] width 172 height 22
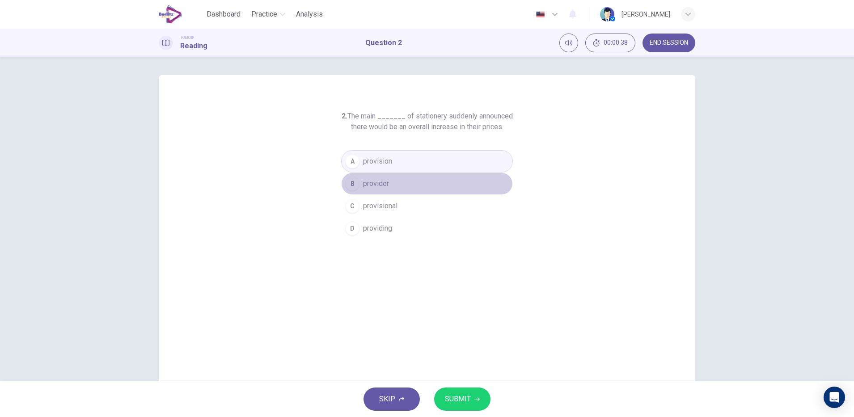
click at [381, 187] on span "provider" at bounding box center [376, 183] width 26 height 11
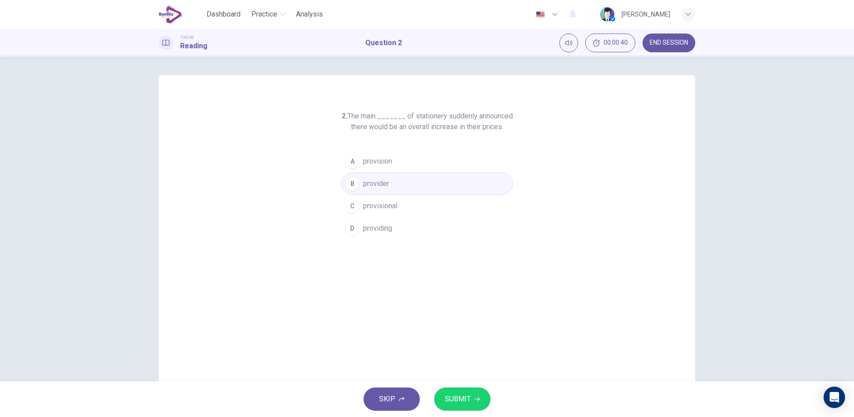
click at [459, 386] on div "SKIP SUBMIT" at bounding box center [427, 399] width 854 height 36
click at [469, 399] on span "SUBMIT" at bounding box center [458, 399] width 26 height 13
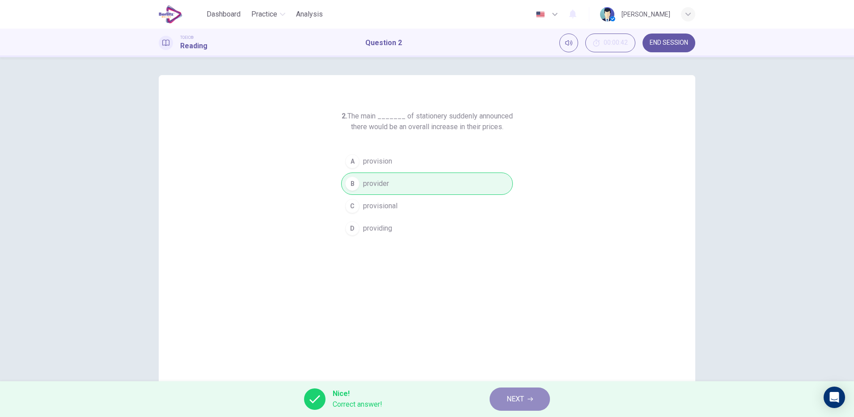
click at [542, 393] on button "NEXT" at bounding box center [520, 399] width 60 height 23
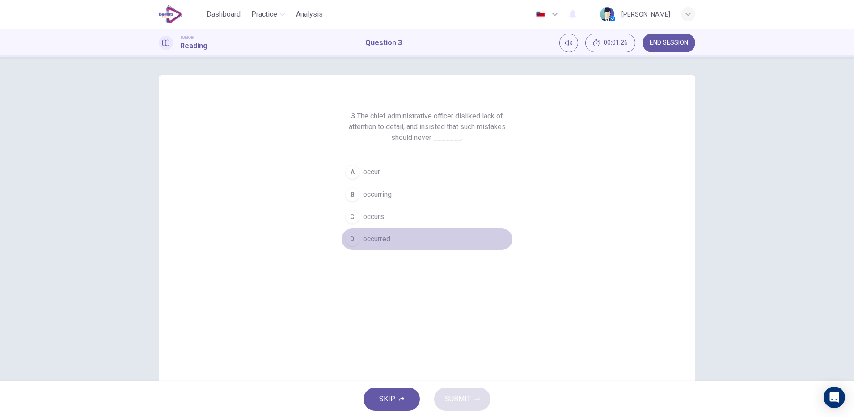
click at [387, 240] on span "occurred" at bounding box center [376, 239] width 27 height 11
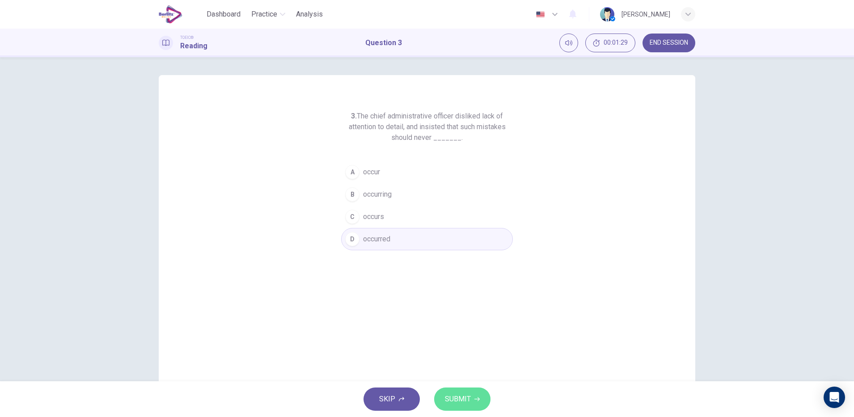
click at [460, 397] on span "SUBMIT" at bounding box center [458, 399] width 26 height 13
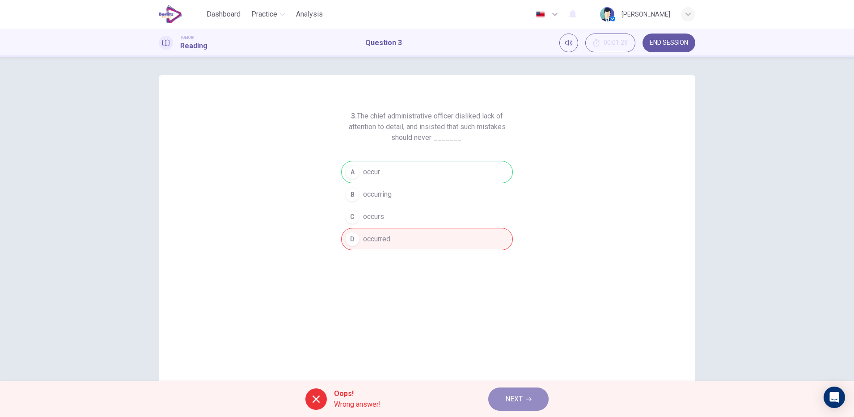
click at [504, 400] on button "NEXT" at bounding box center [518, 399] width 60 height 23
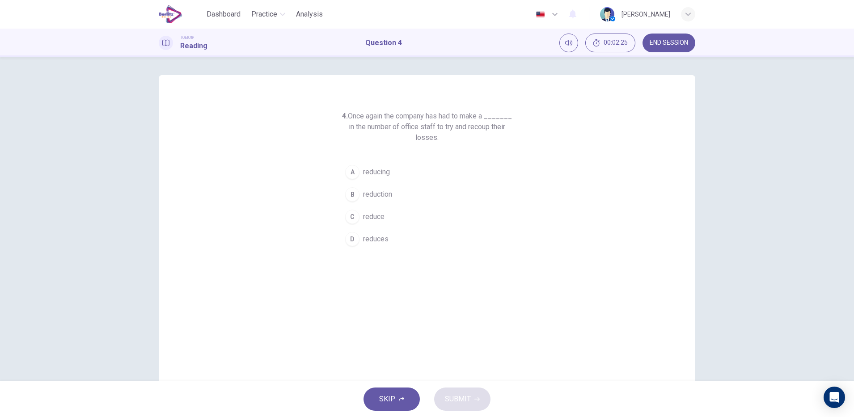
click at [377, 193] on span "reduction" at bounding box center [377, 194] width 29 height 11
click at [476, 399] on icon "button" at bounding box center [476, 399] width 5 height 4
